Goal: Task Accomplishment & Management: Use online tool/utility

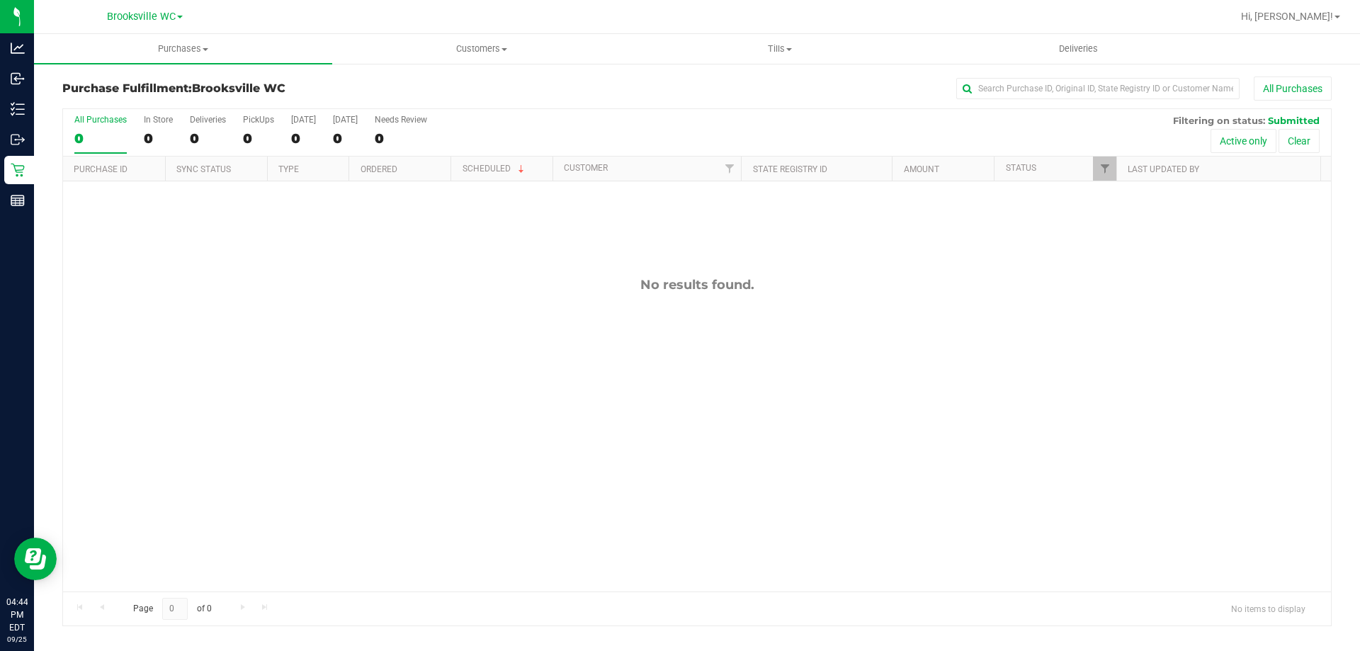
click at [709, 90] on div "All Purchases" at bounding box center [908, 89] width 847 height 24
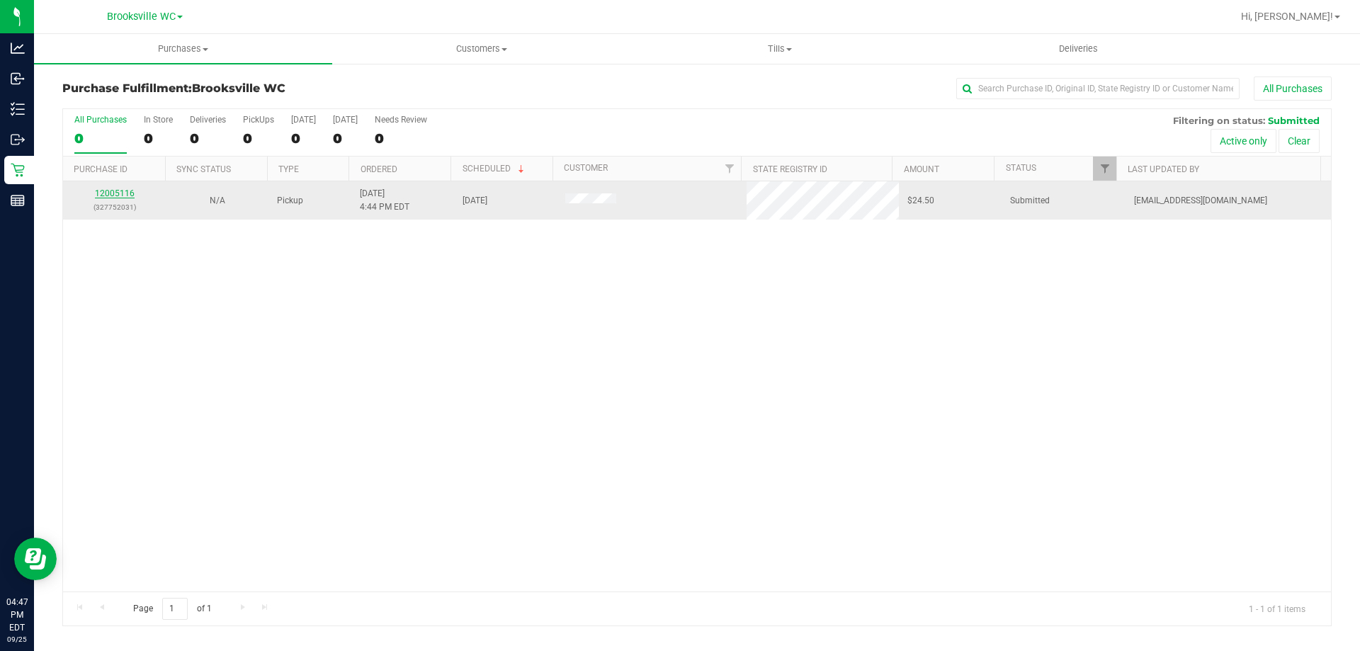
click at [113, 197] on link "12005116" at bounding box center [115, 193] width 40 height 10
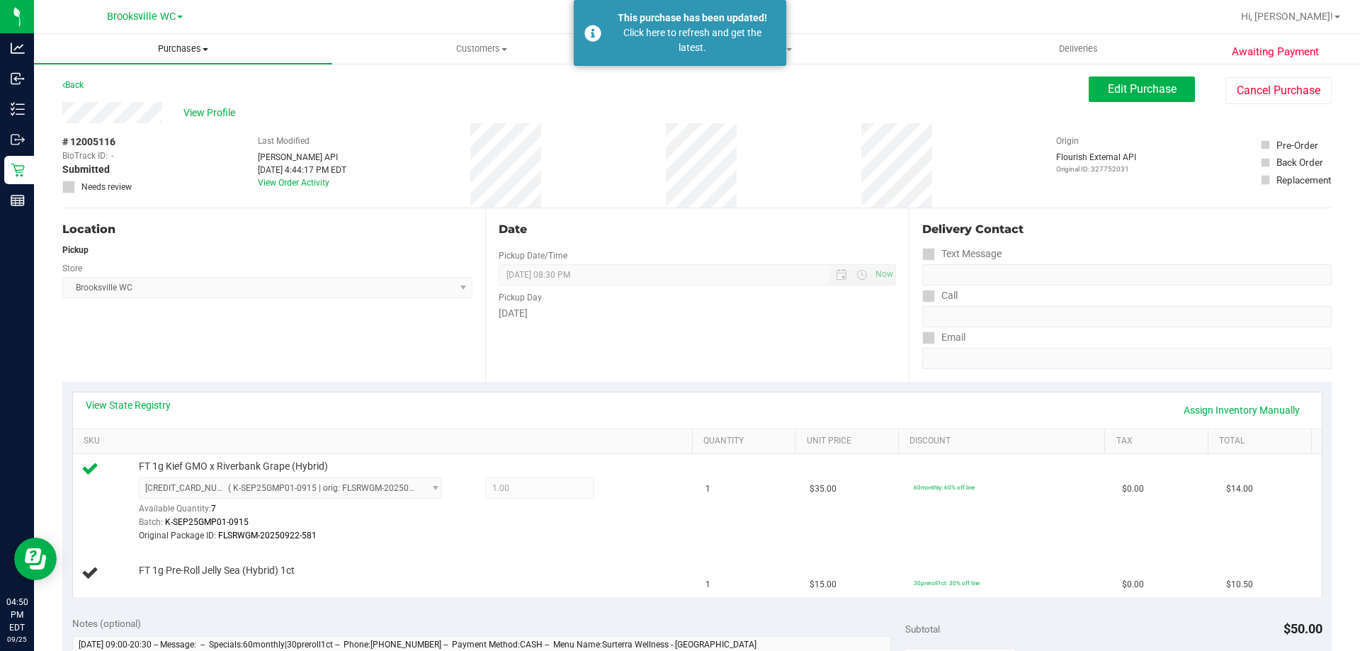
click at [176, 55] on span "Purchases" at bounding box center [183, 49] width 298 height 13
click at [166, 101] on li "Fulfillment" at bounding box center [183, 102] width 298 height 17
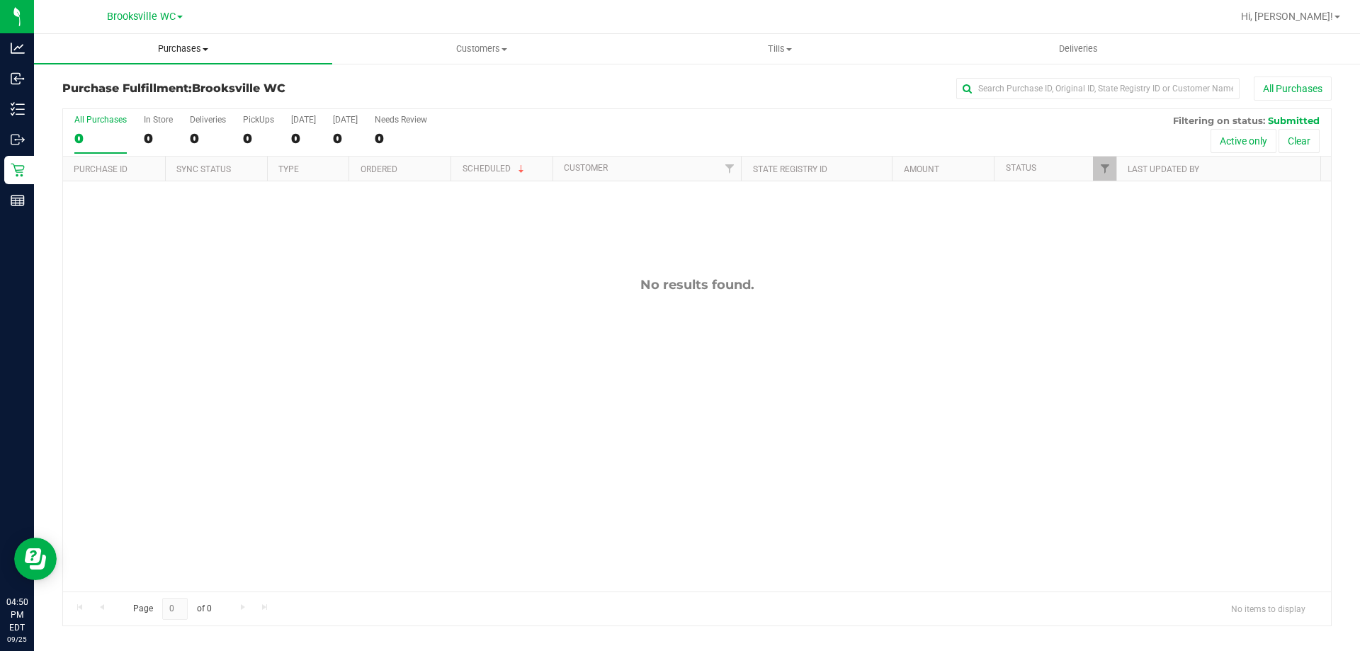
click at [317, 47] on span "Purchases" at bounding box center [183, 49] width 298 height 13
click at [681, 130] on div "All Purchases 0 In Store 0 Deliveries 0 PickUps 0 [DATE] 0 [DATE] 0 Needs Revie…" at bounding box center [697, 132] width 1268 height 47
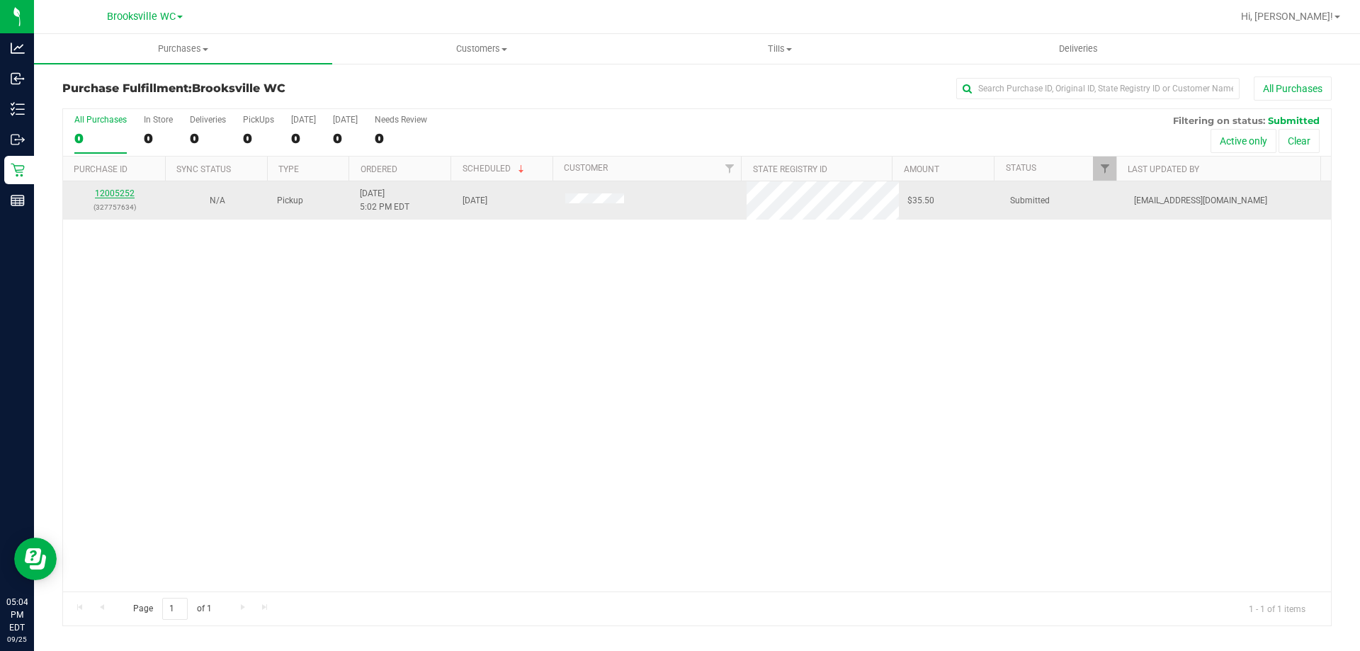
click at [114, 197] on link "12005252" at bounding box center [115, 193] width 40 height 10
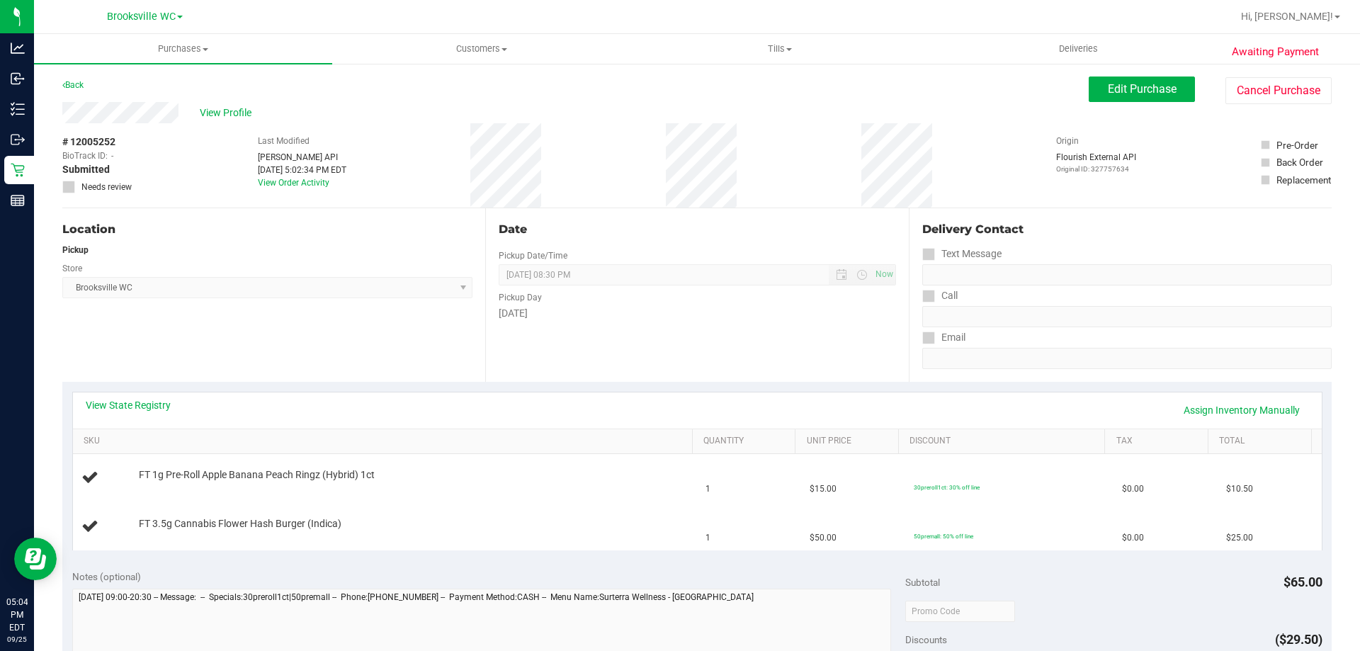
click at [132, 417] on div "View State Registry Assign Inventory Manually" at bounding box center [697, 410] width 1223 height 24
click at [134, 407] on link "View State Registry" at bounding box center [128, 405] width 85 height 14
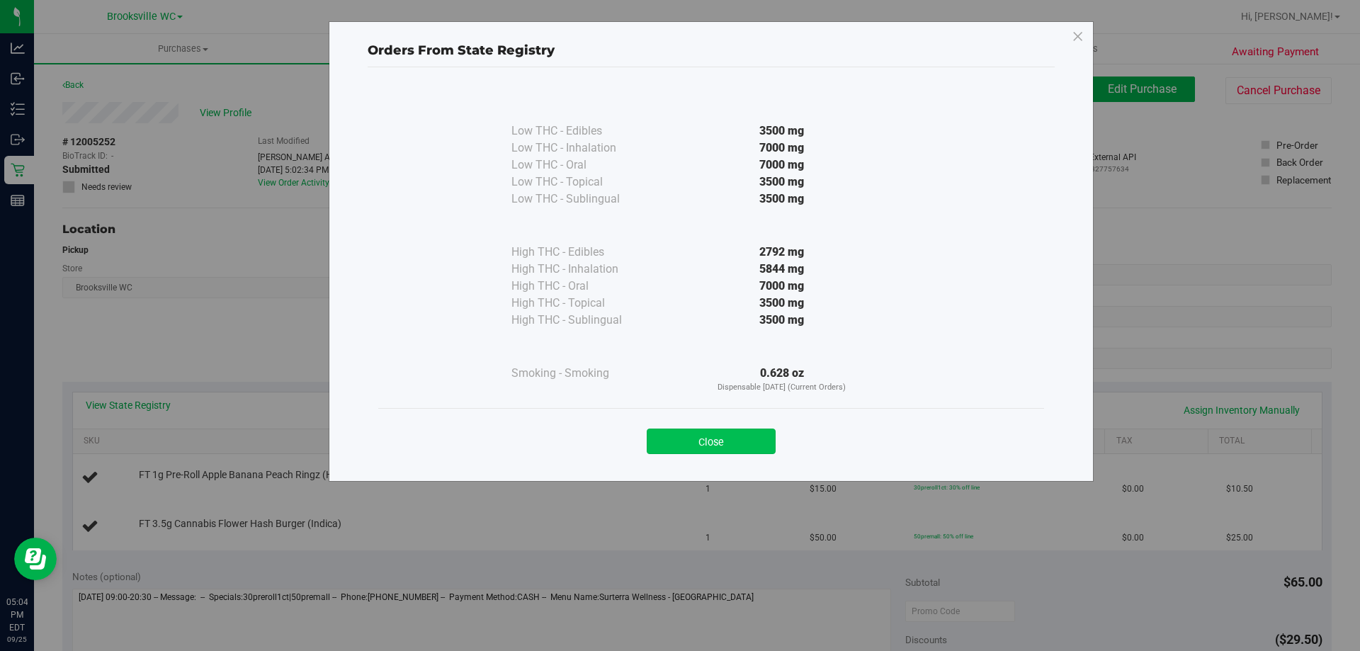
click at [768, 447] on button "Close" at bounding box center [711, 442] width 129 height 26
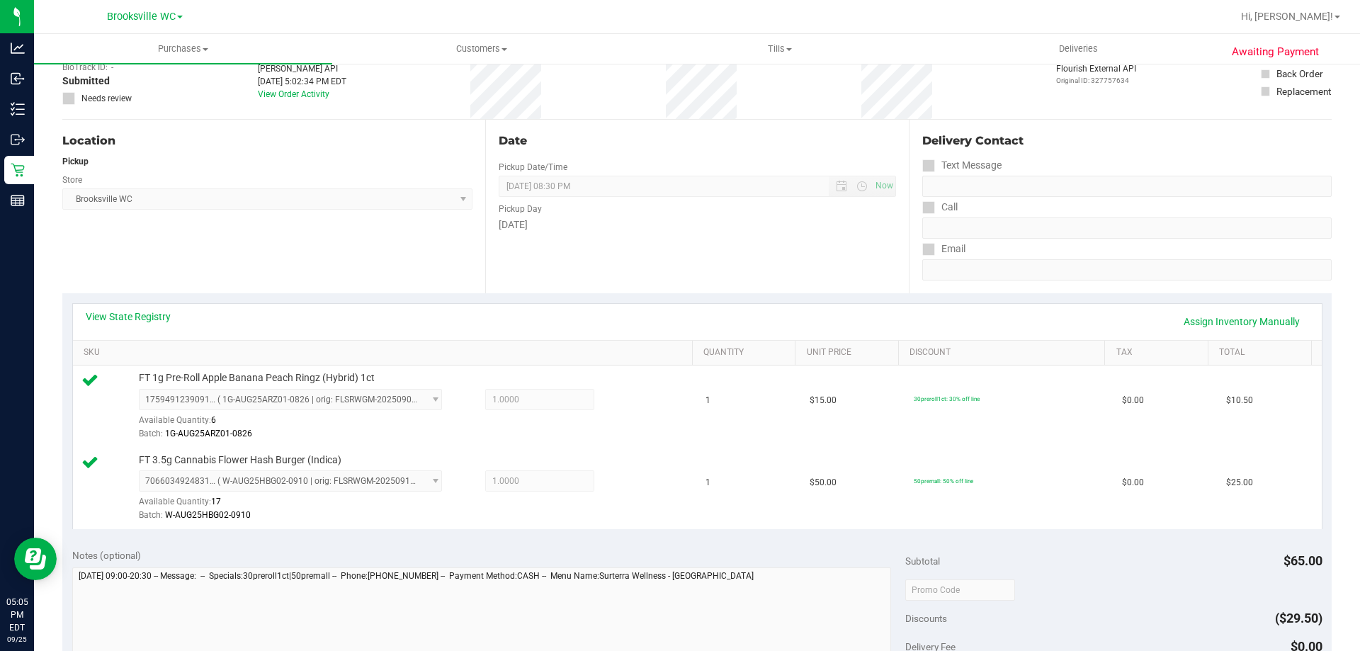
scroll to position [283, 0]
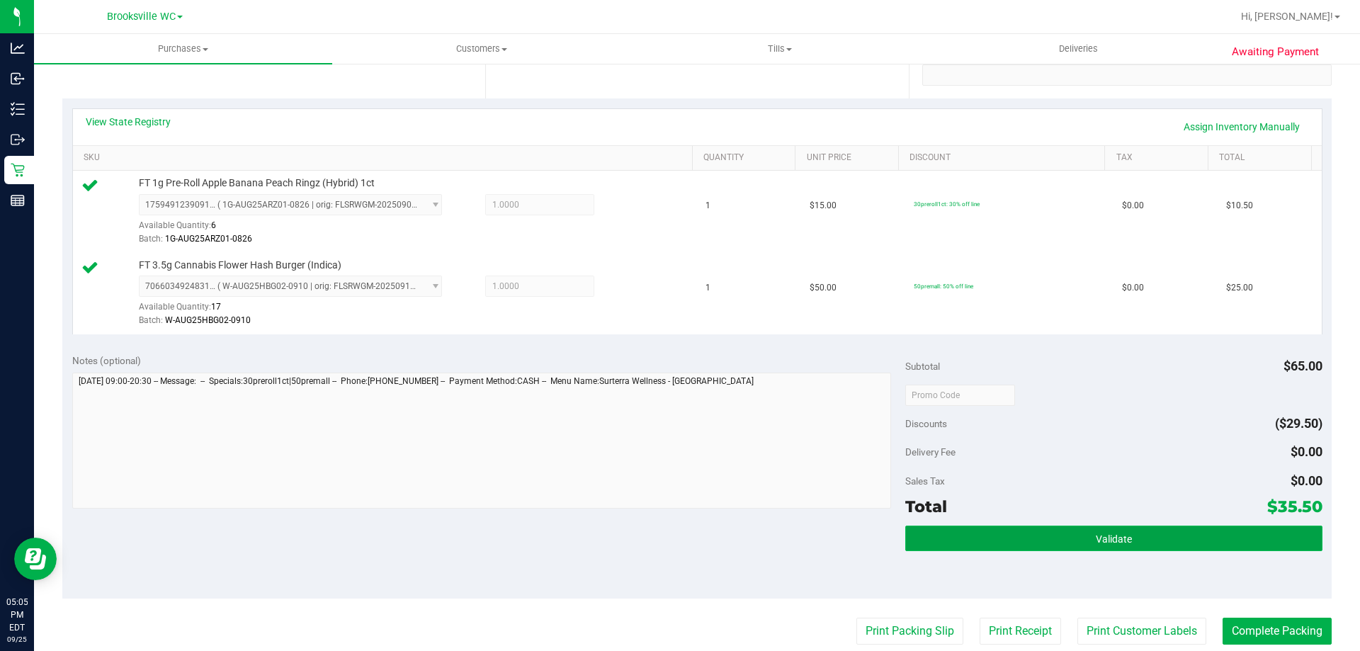
click at [1017, 548] on button "Validate" at bounding box center [1113, 539] width 417 height 26
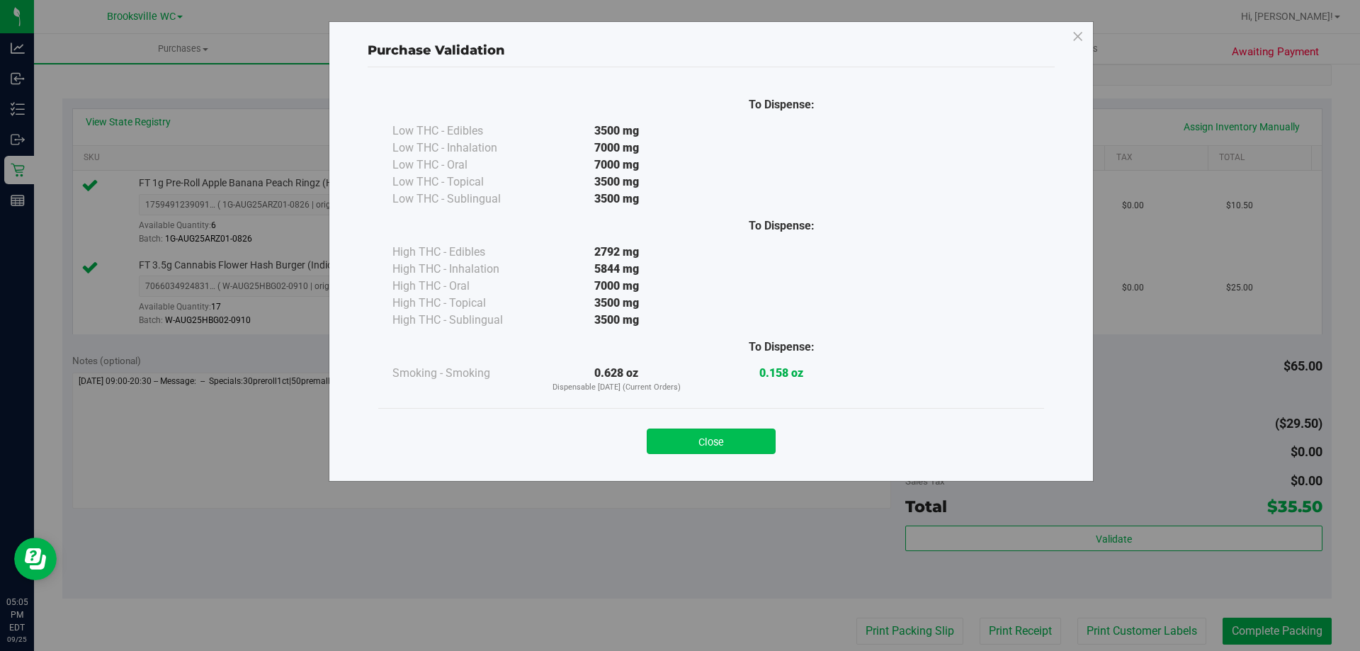
click at [727, 446] on button "Close" at bounding box center [711, 442] width 129 height 26
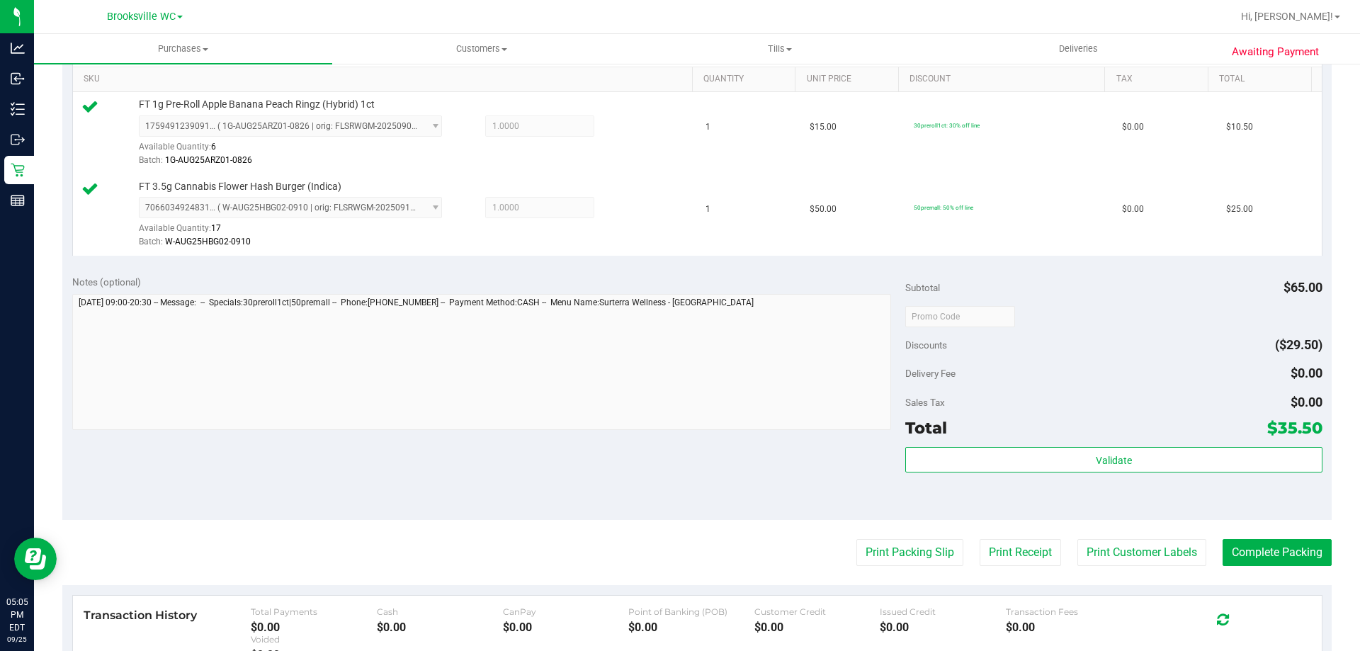
scroll to position [496, 0]
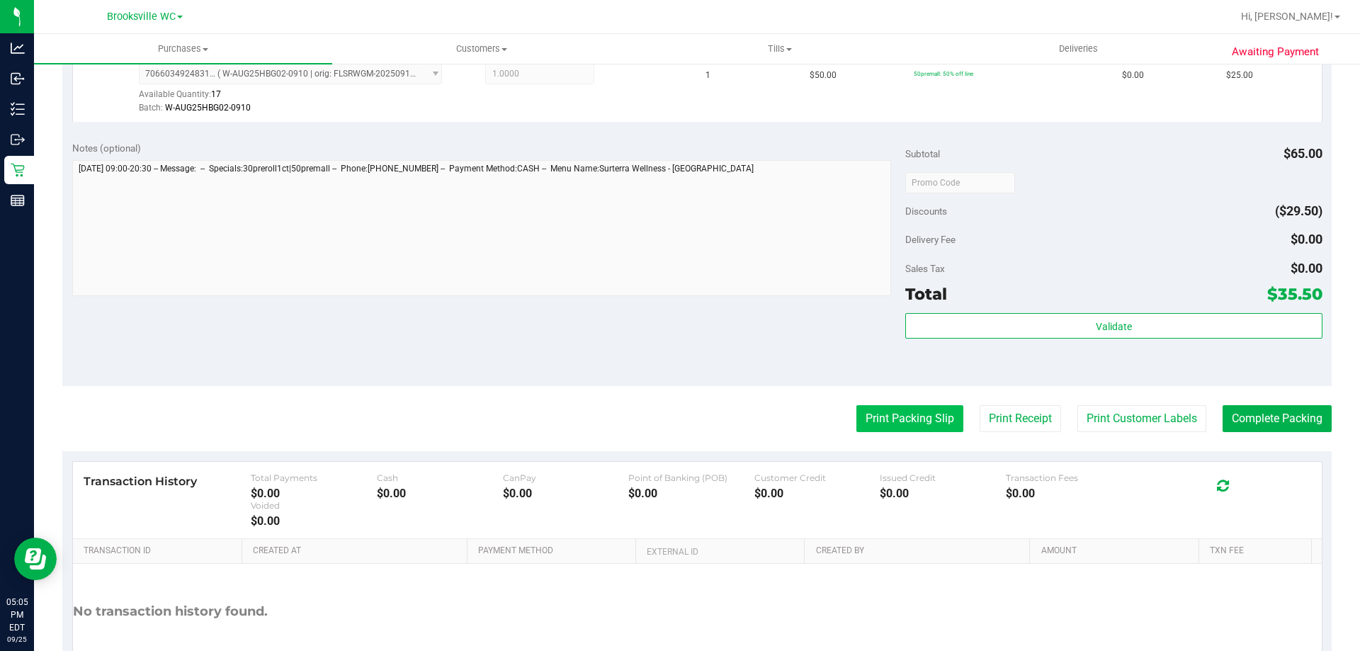
click at [895, 424] on button "Print Packing Slip" at bounding box center [909, 418] width 107 height 27
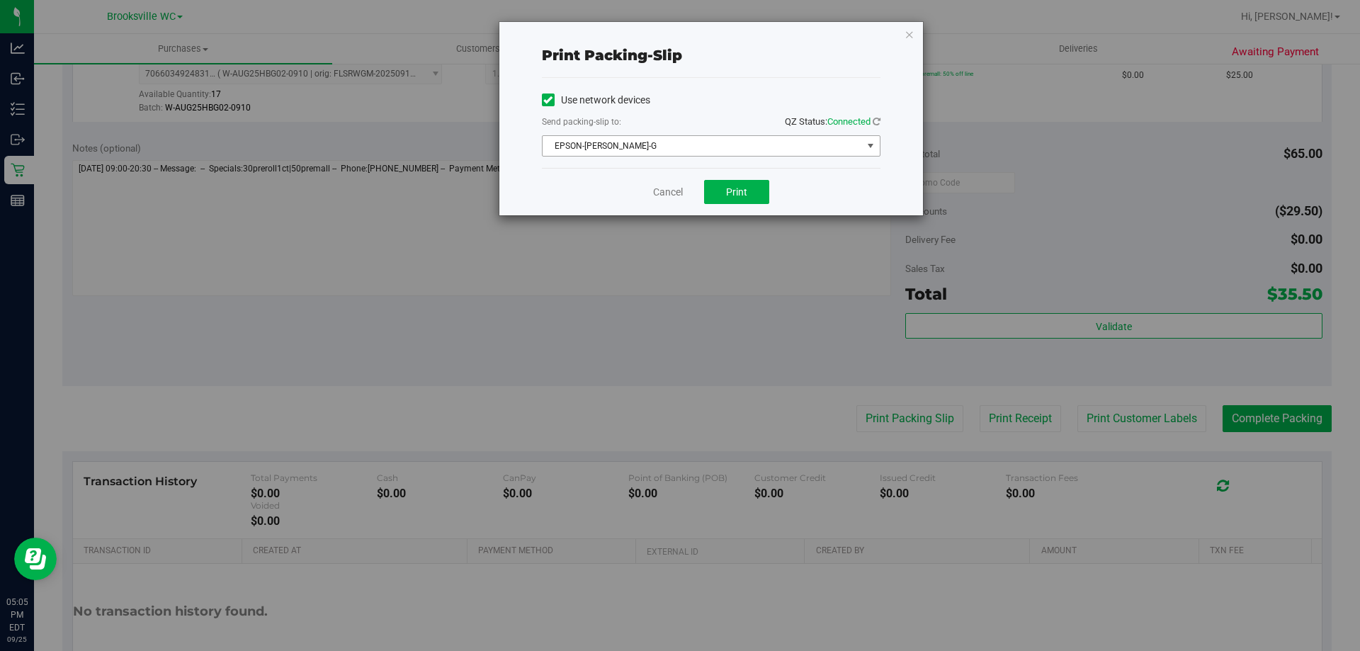
click at [718, 146] on span "EPSON-[PERSON_NAME]-G" at bounding box center [702, 146] width 319 height 20
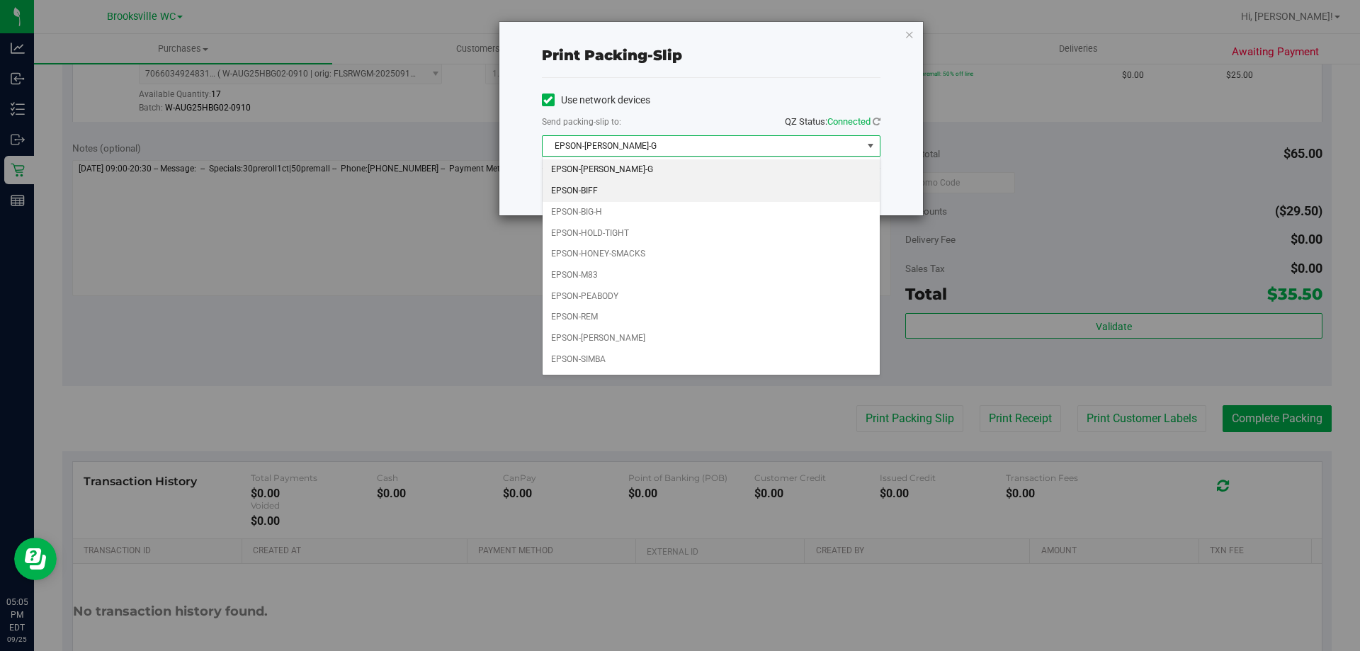
click at [638, 193] on li "EPSON-BIFF" at bounding box center [711, 191] width 337 height 21
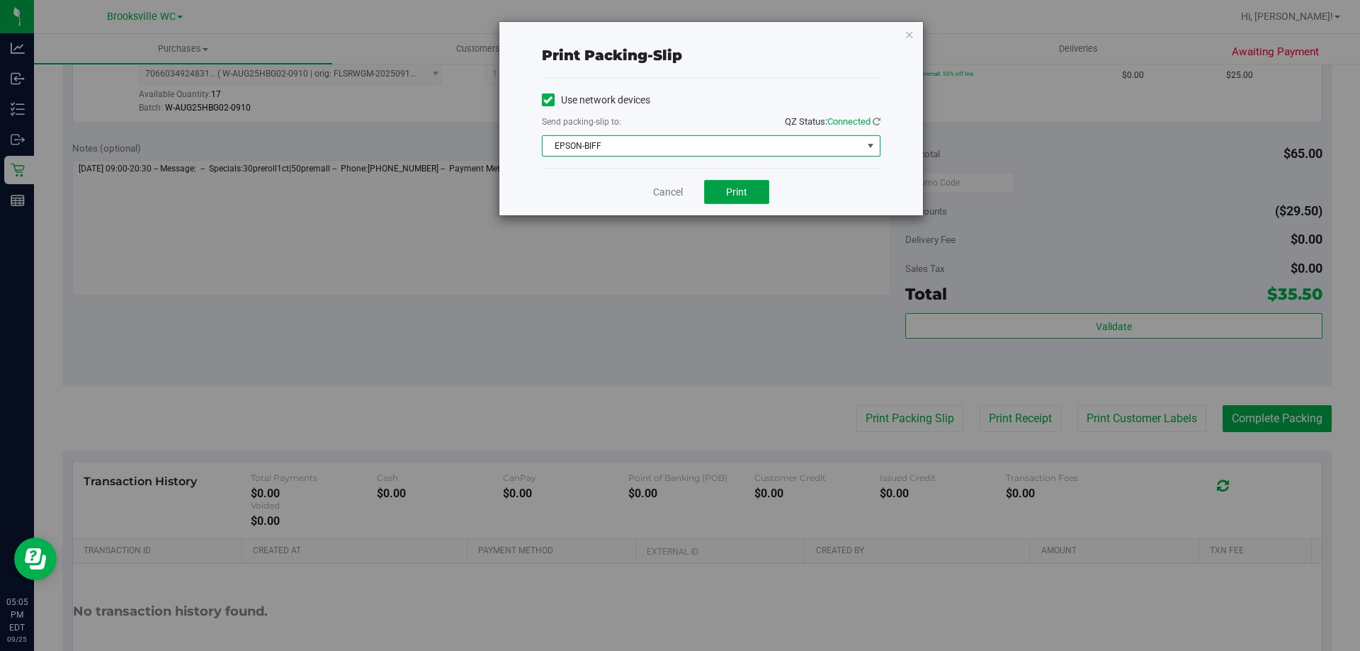
click at [749, 191] on button "Print" at bounding box center [736, 192] width 65 height 24
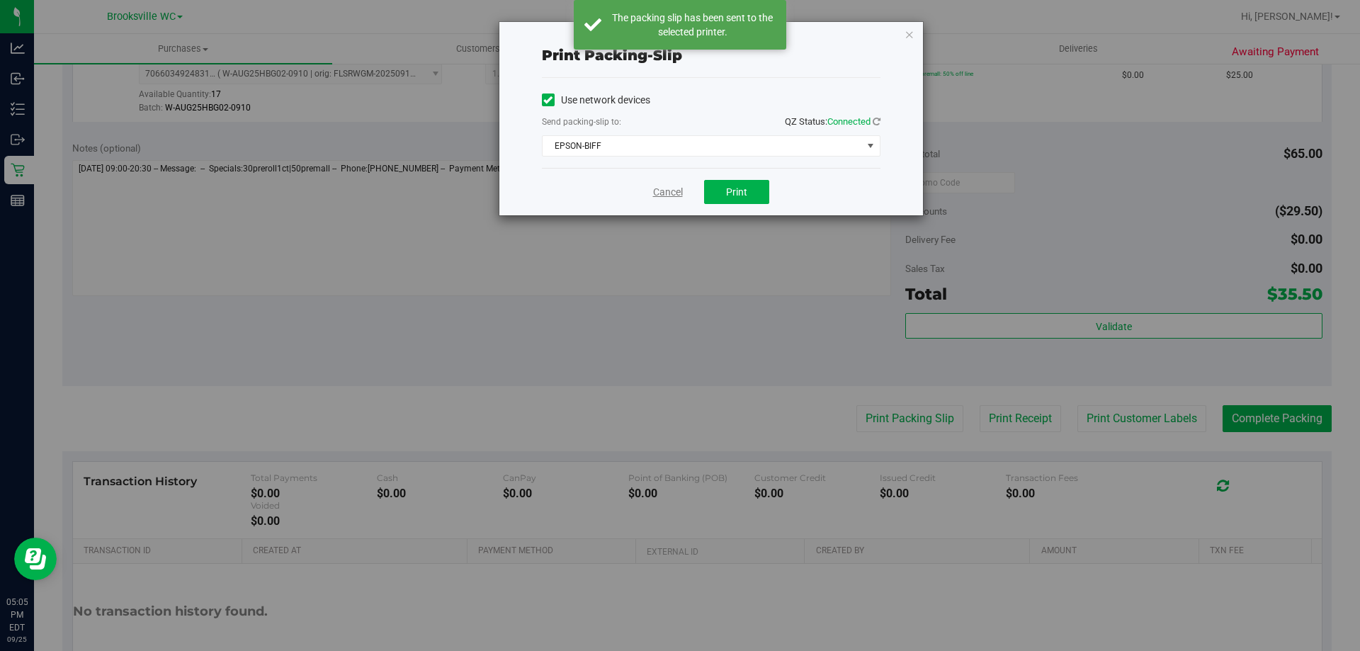
click at [673, 195] on link "Cancel" at bounding box center [668, 192] width 30 height 15
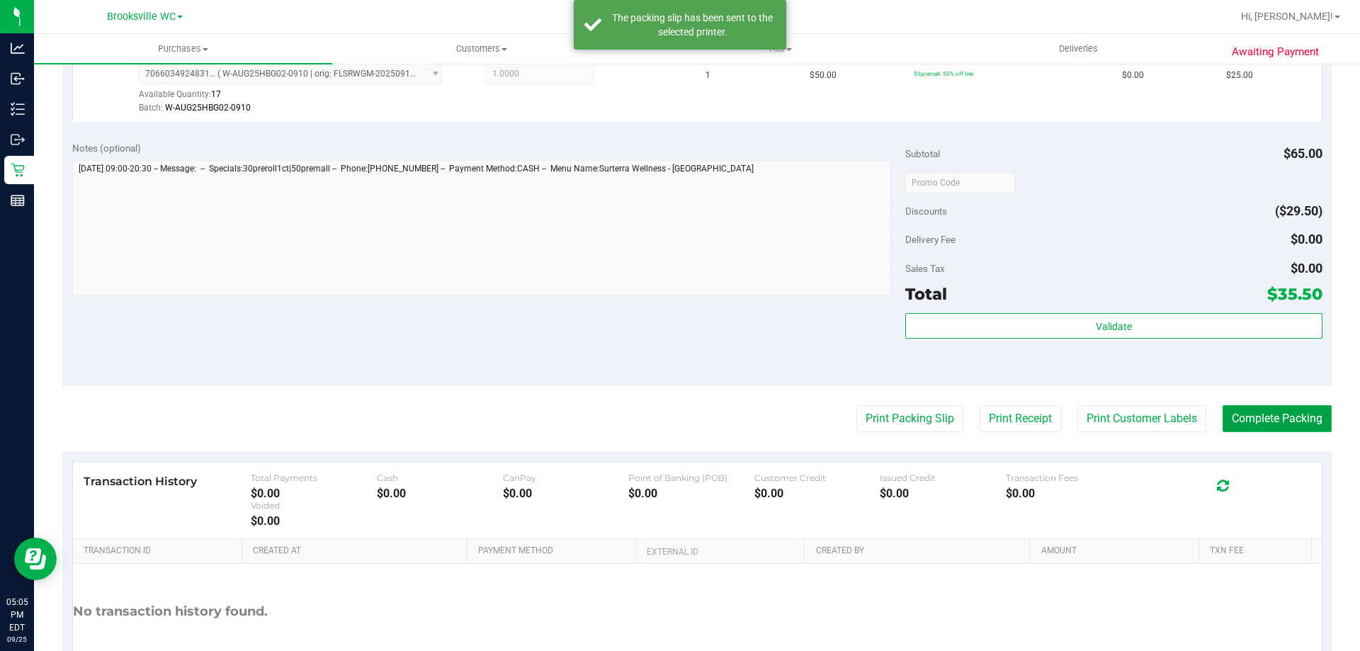
click at [1279, 418] on button "Complete Packing" at bounding box center [1277, 418] width 109 height 27
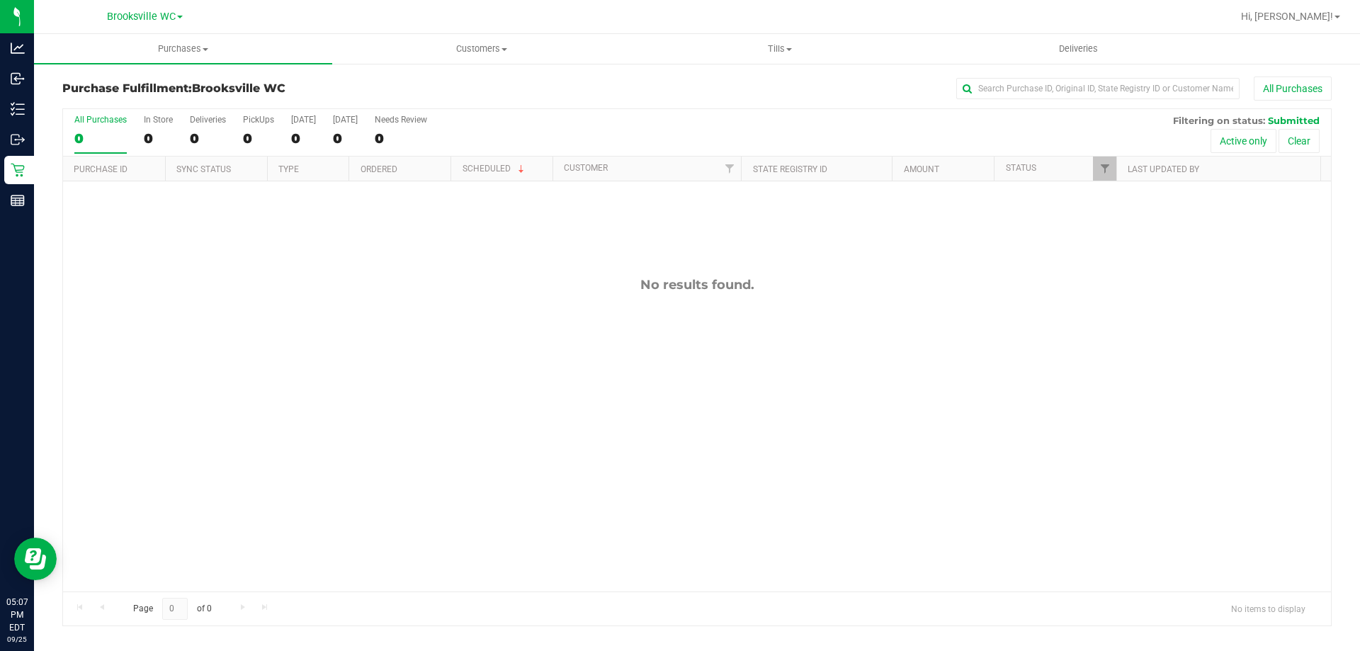
click at [555, 493] on div "No results found." at bounding box center [697, 434] width 1268 height 506
click at [548, 79] on div "All Purchases" at bounding box center [908, 89] width 847 height 24
click at [596, 51] on span "Customers" at bounding box center [481, 49] width 297 height 13
click at [550, 414] on div "No results found." at bounding box center [697, 434] width 1268 height 506
click at [723, 123] on div "All Purchases 0 In Store 0 Deliveries 0 PickUps 0 [DATE] 0 [DATE] 0 Needs Revie…" at bounding box center [697, 132] width 1268 height 47
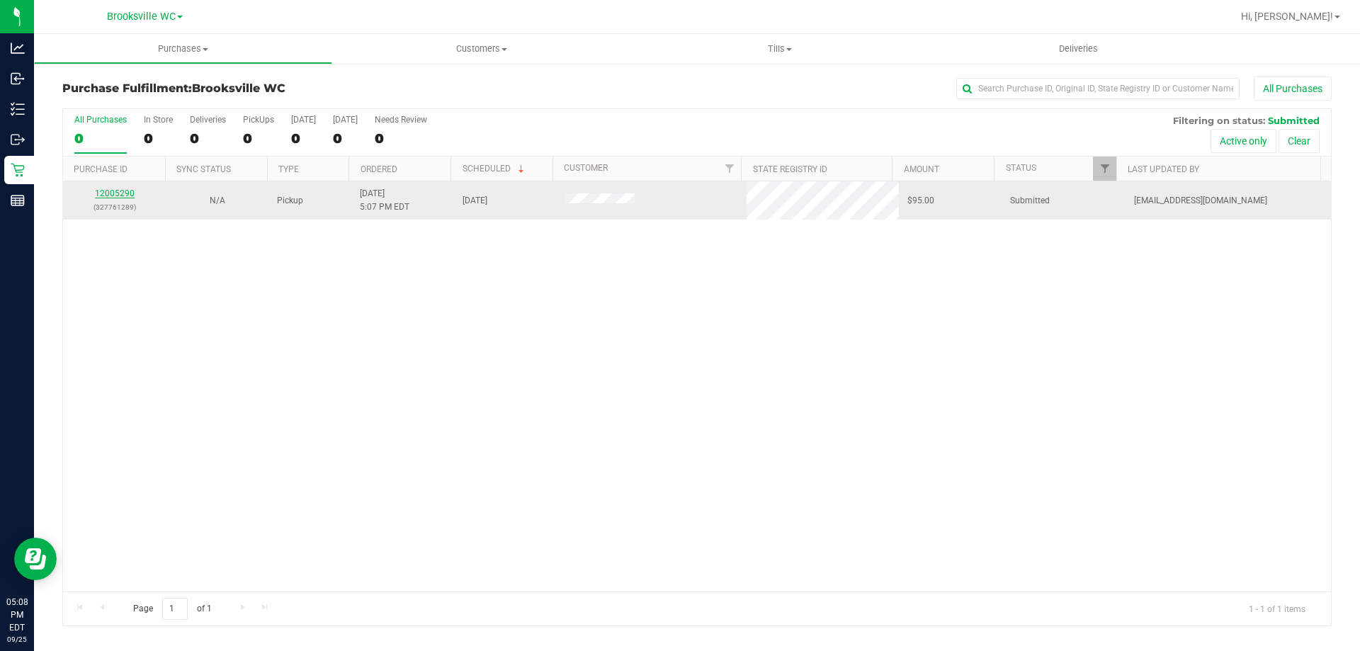
click at [122, 195] on link "12005290" at bounding box center [115, 193] width 40 height 10
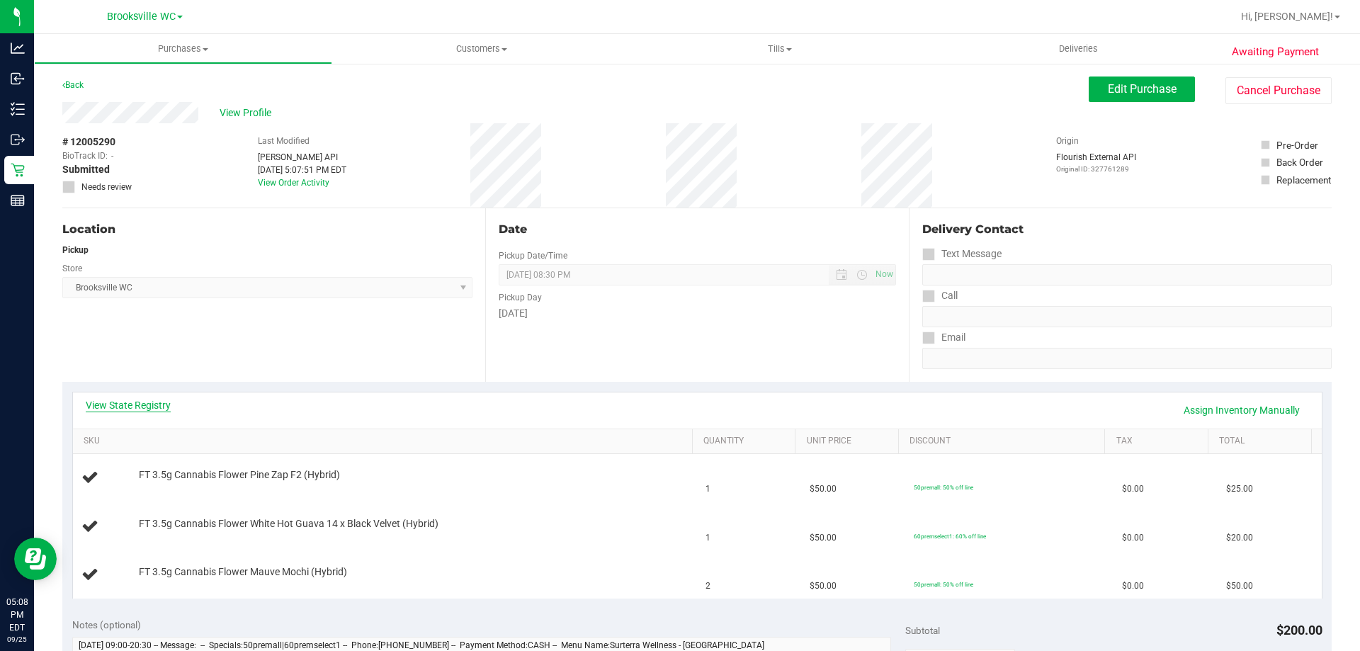
click at [142, 403] on link "View State Registry" at bounding box center [128, 405] width 85 height 14
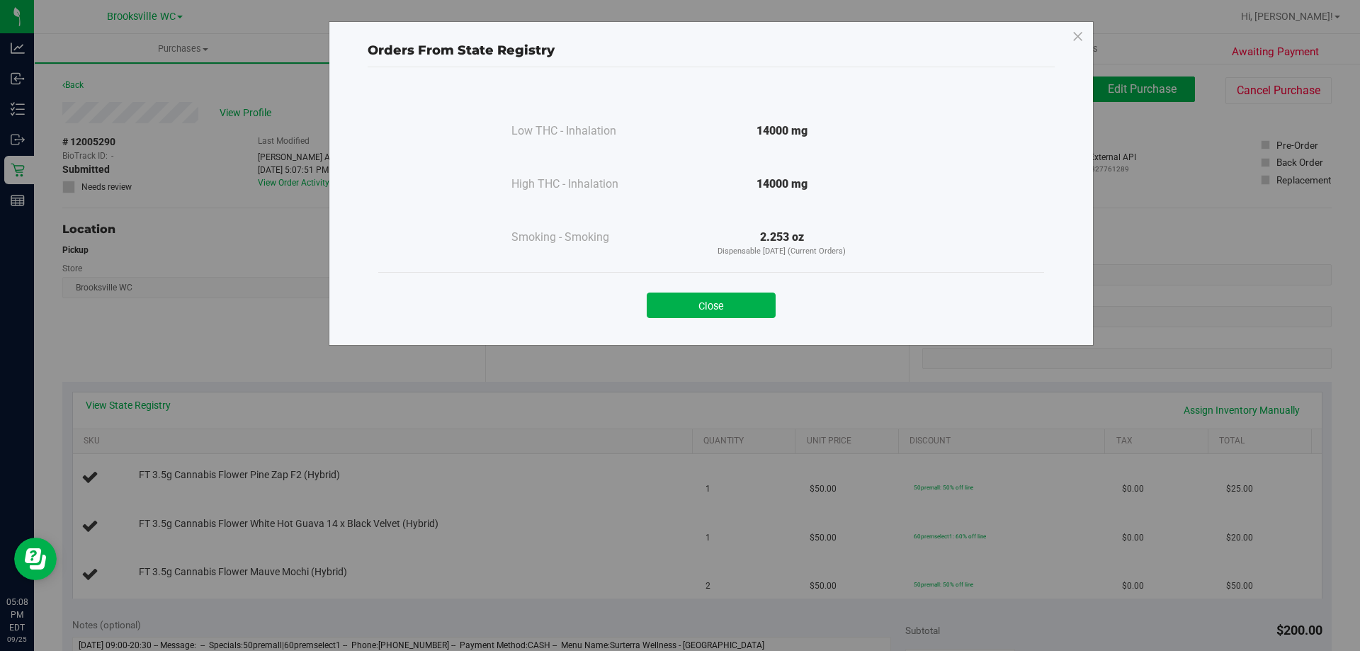
click at [698, 292] on div "Close" at bounding box center [711, 300] width 645 height 35
click at [712, 305] on button "Close" at bounding box center [711, 306] width 129 height 26
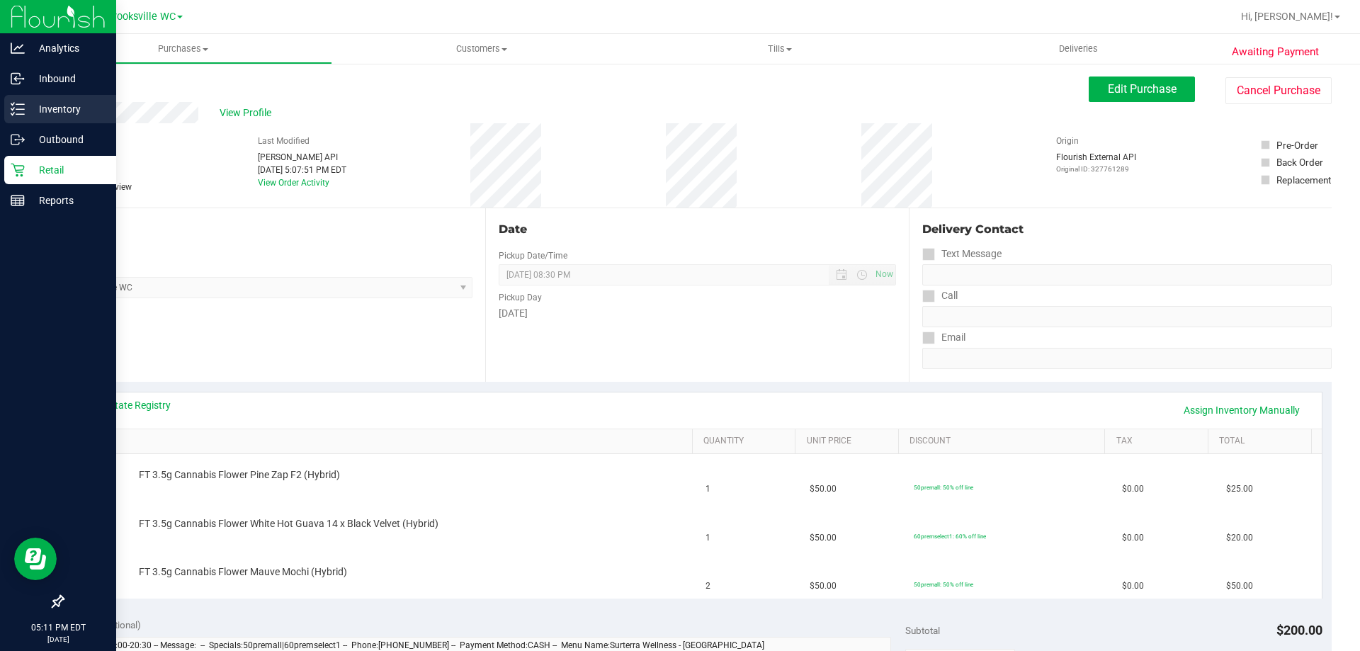
click at [24, 100] on div "Inventory" at bounding box center [60, 109] width 112 height 28
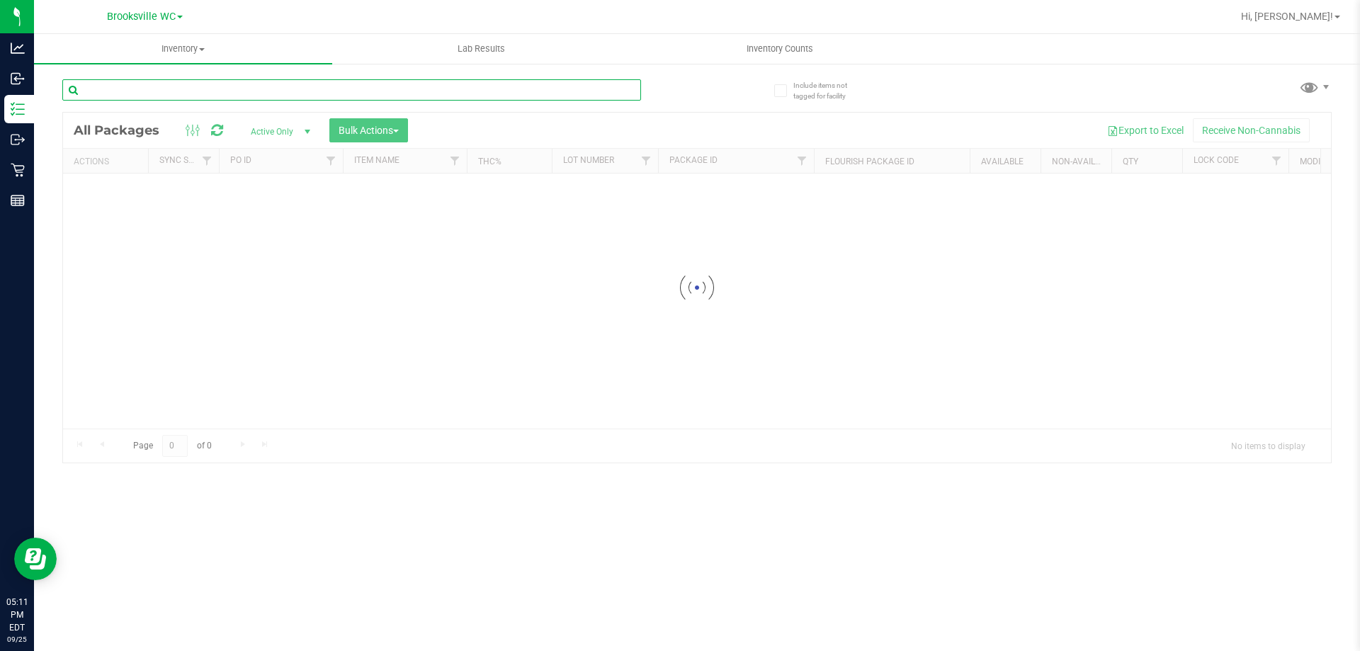
click at [223, 85] on input "text" at bounding box center [351, 89] width 579 height 21
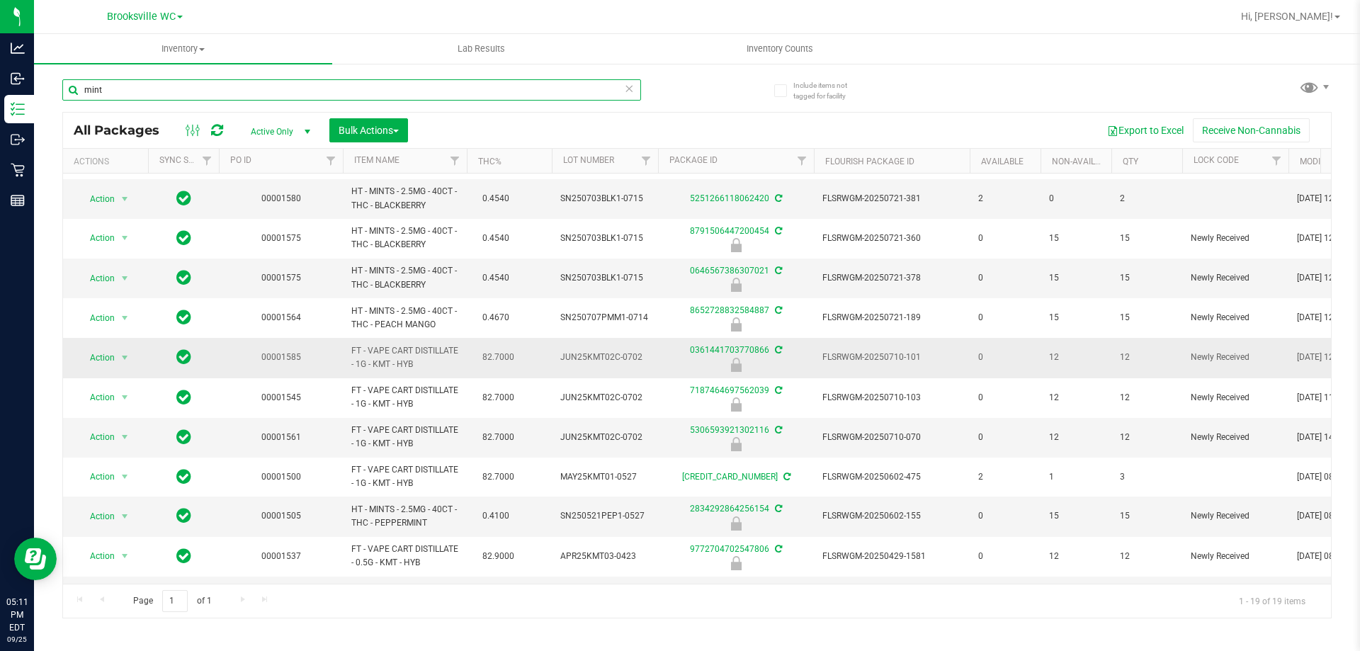
scroll to position [353, 0]
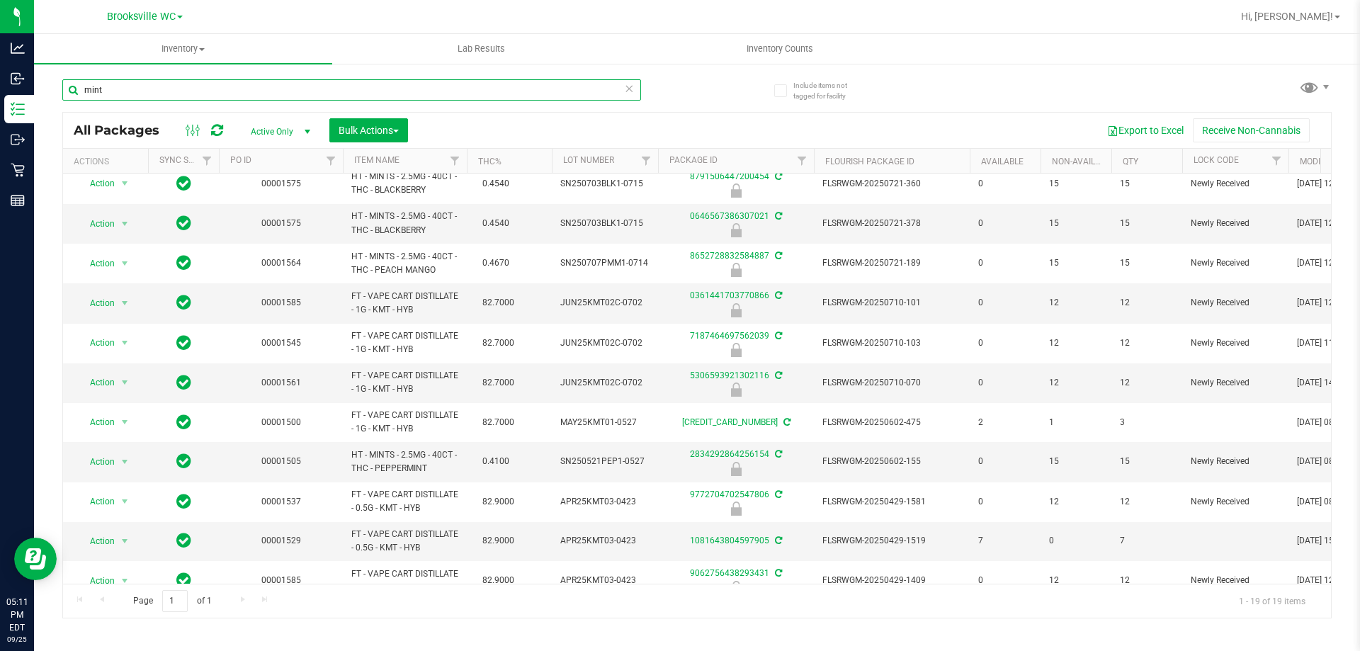
type input "mint"
